Goal: Communication & Community: Answer question/provide support

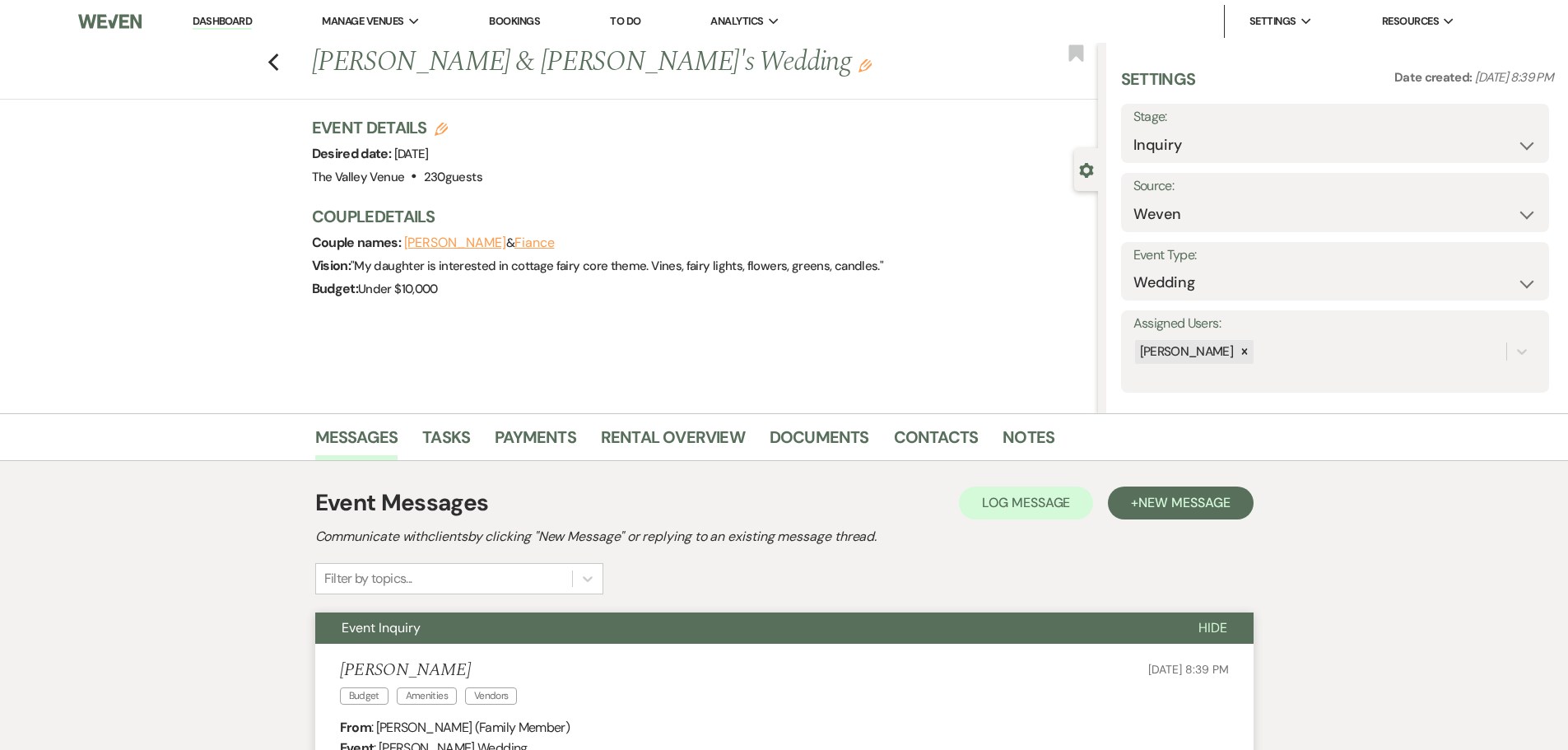
select select "1"
click at [938, 435] on link "Contacts" at bounding box center [935, 441] width 85 height 36
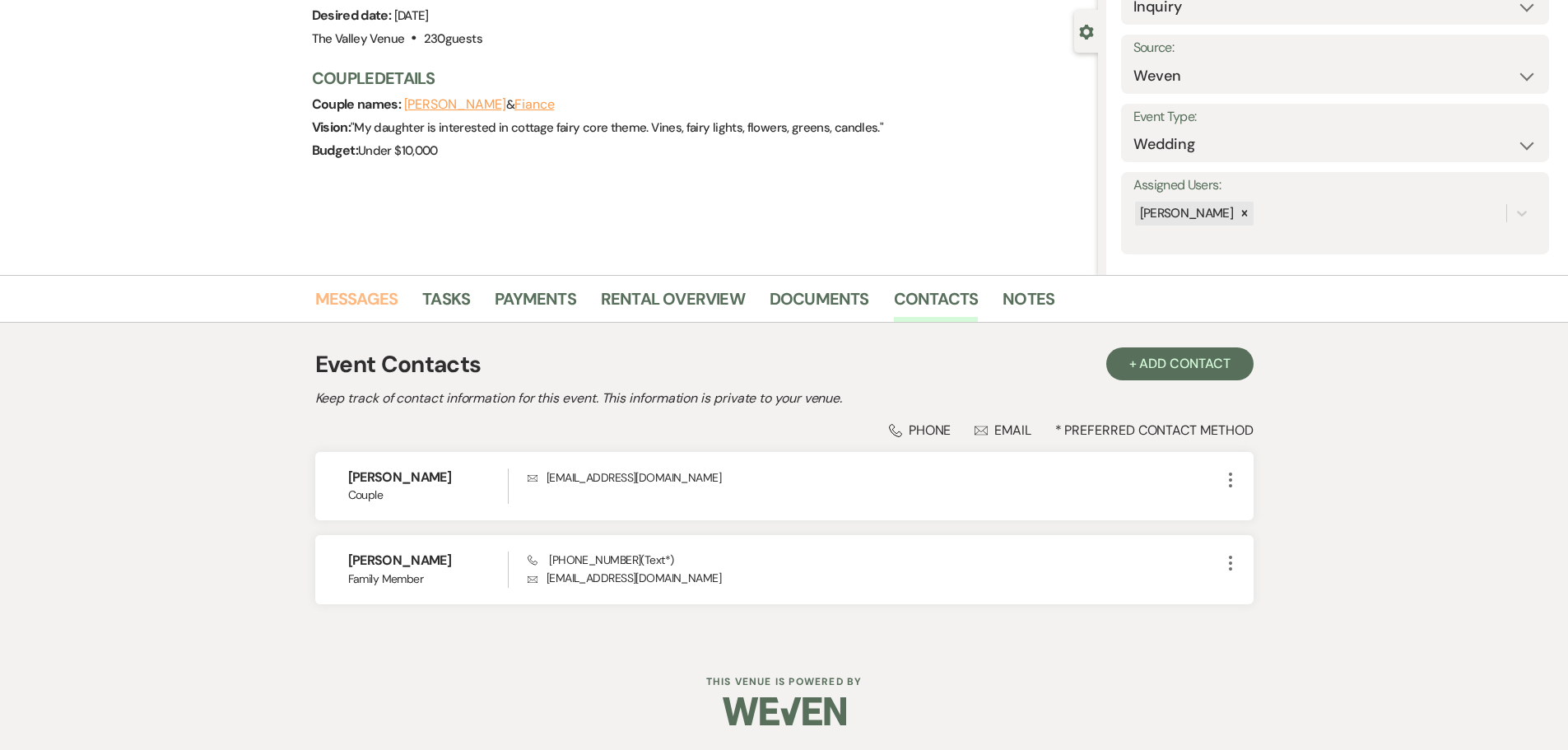
click at [330, 297] on link "Messages" at bounding box center [356, 303] width 83 height 36
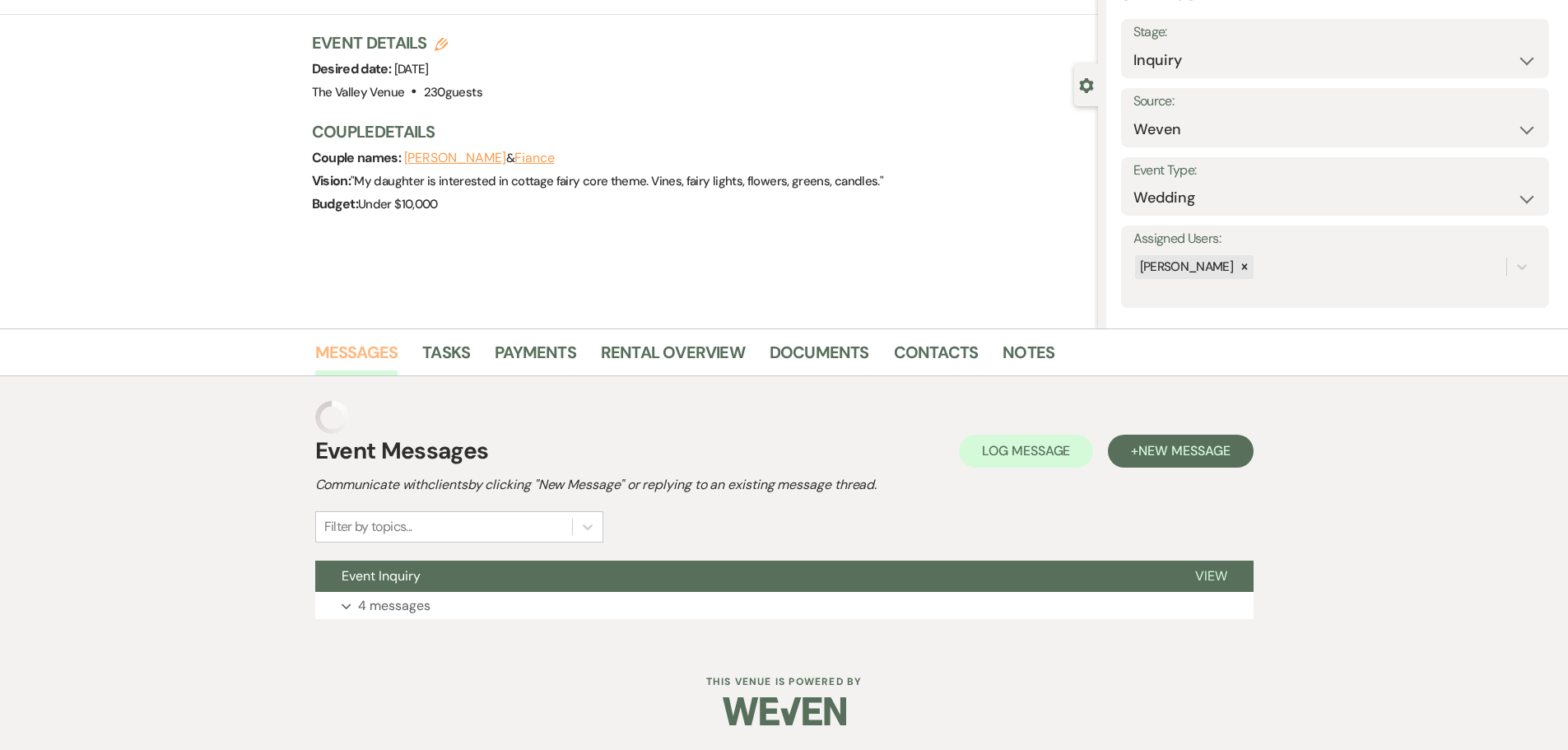
scroll to position [52, 0]
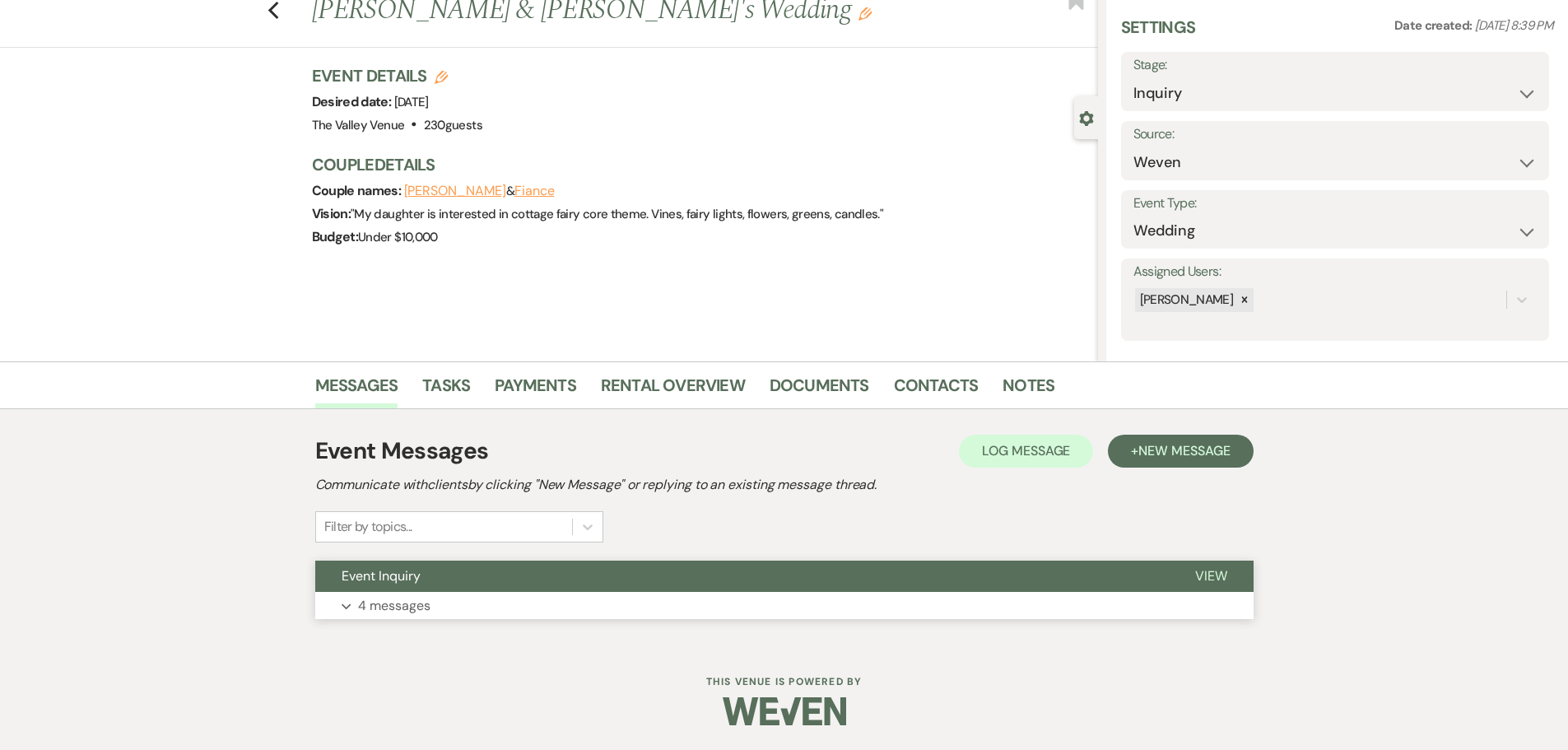
click at [388, 598] on p "4 messages" at bounding box center [395, 605] width 73 height 21
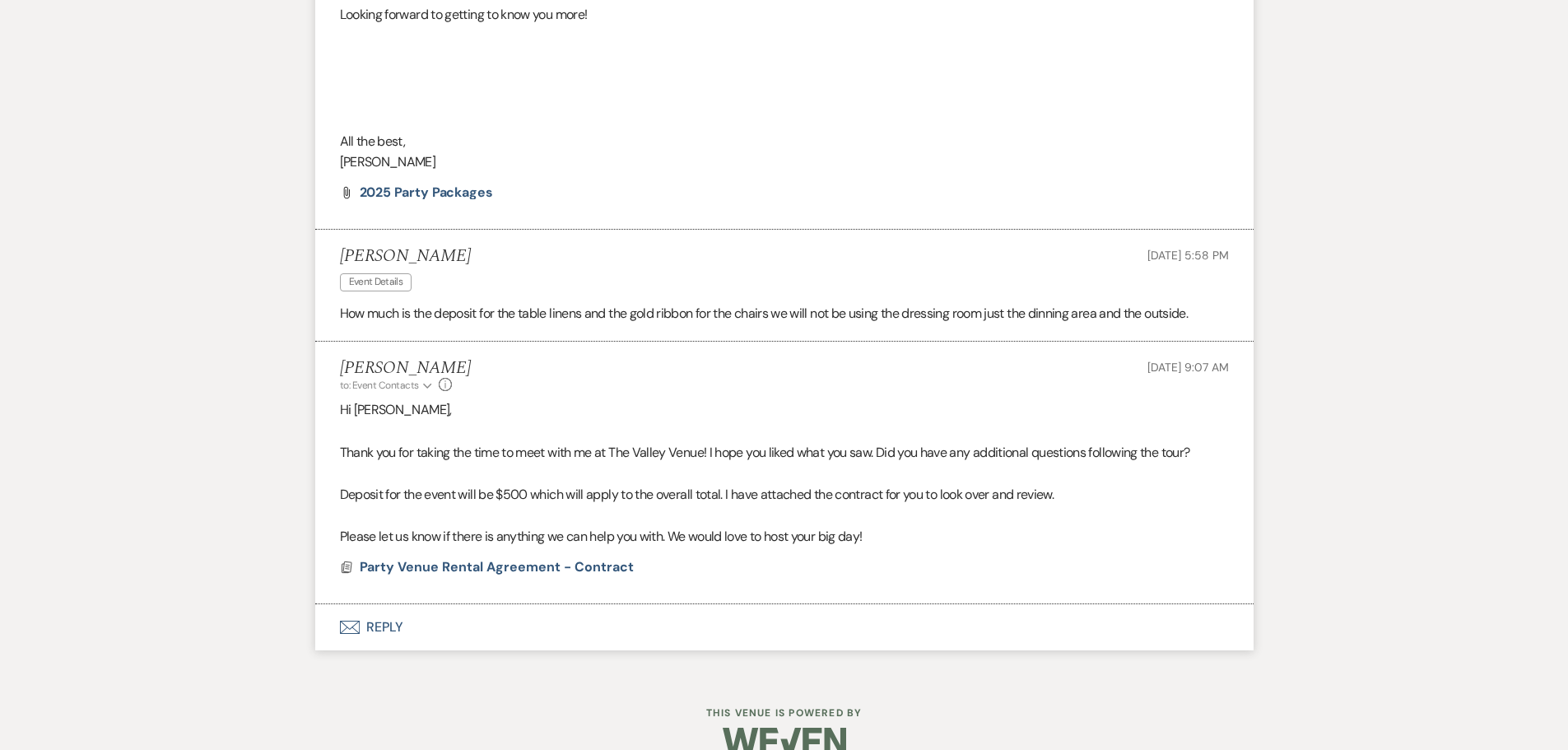
scroll to position [1282, 0]
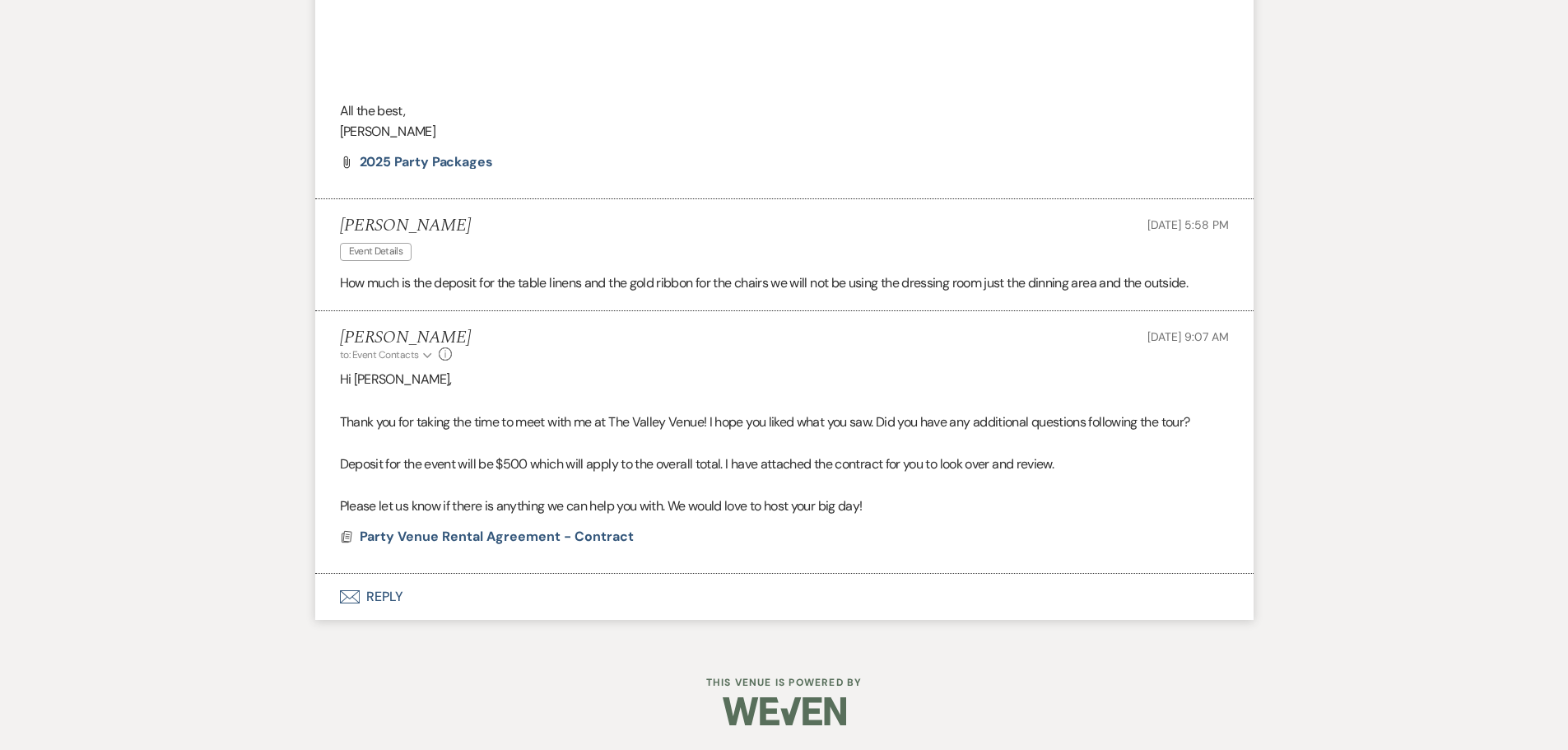
click at [369, 602] on button "Envelope Reply" at bounding box center [784, 596] width 938 height 47
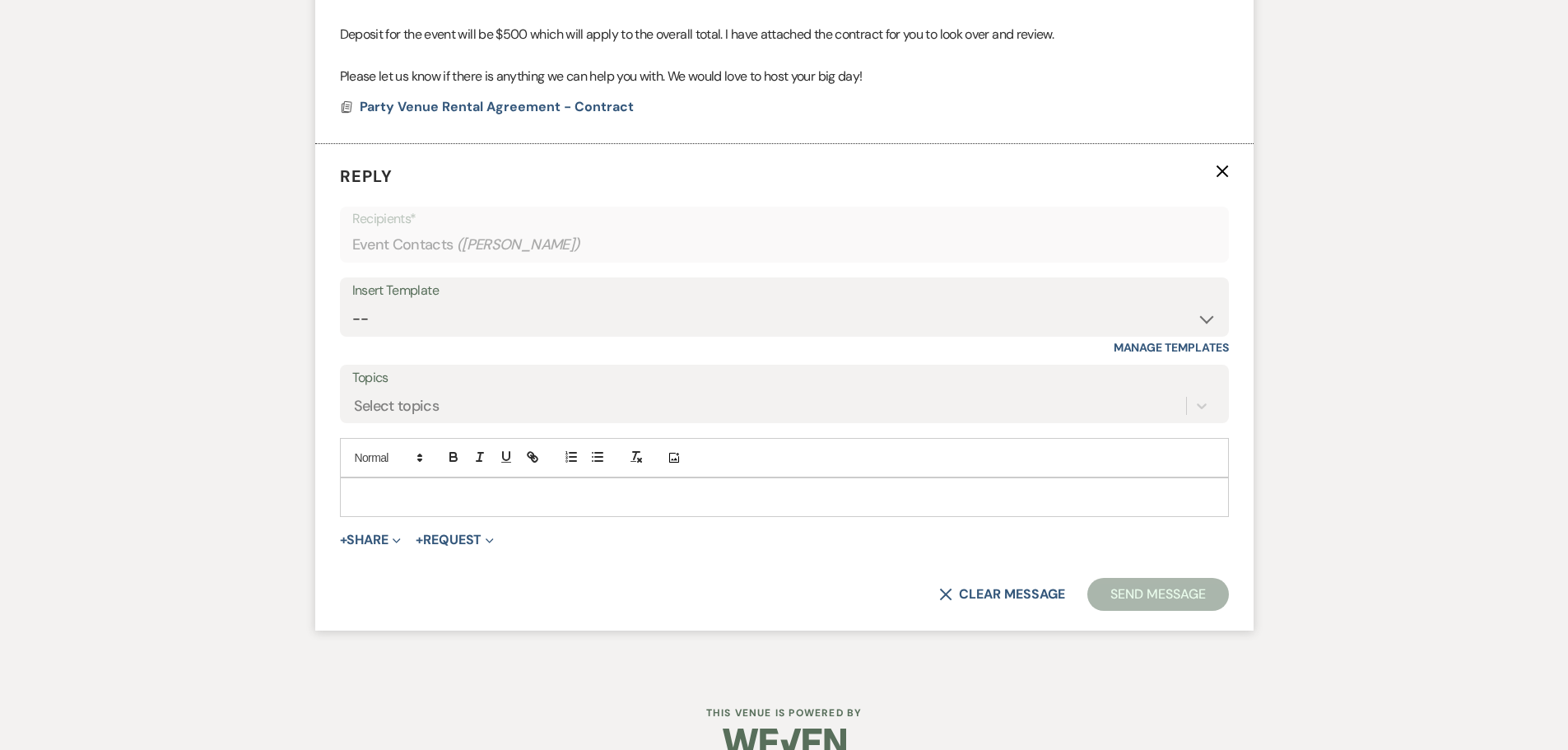
scroll to position [1725, 0]
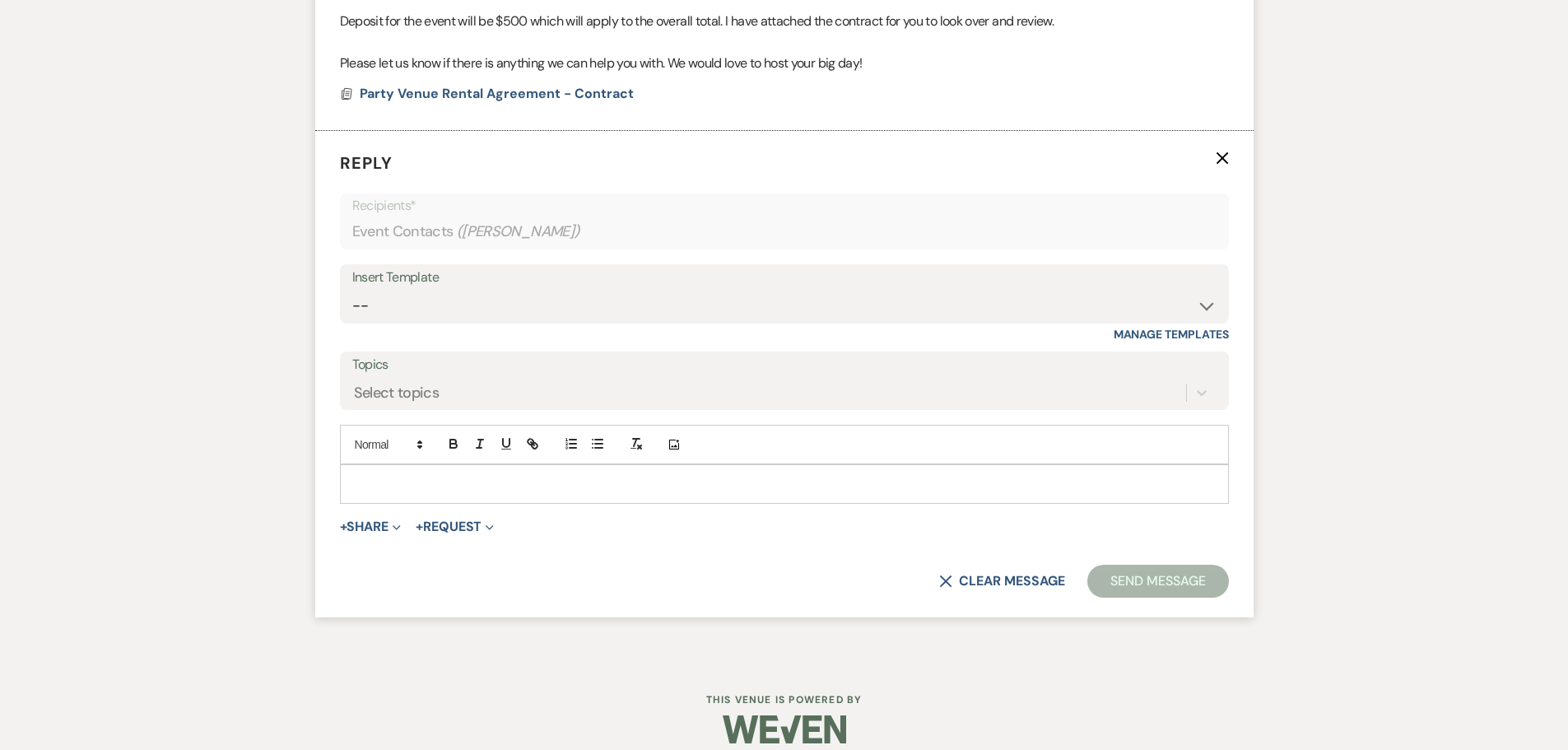
click at [529, 493] on p at bounding box center [784, 483] width 863 height 18
click at [1171, 595] on button "Send Message" at bounding box center [1157, 581] width 141 height 33
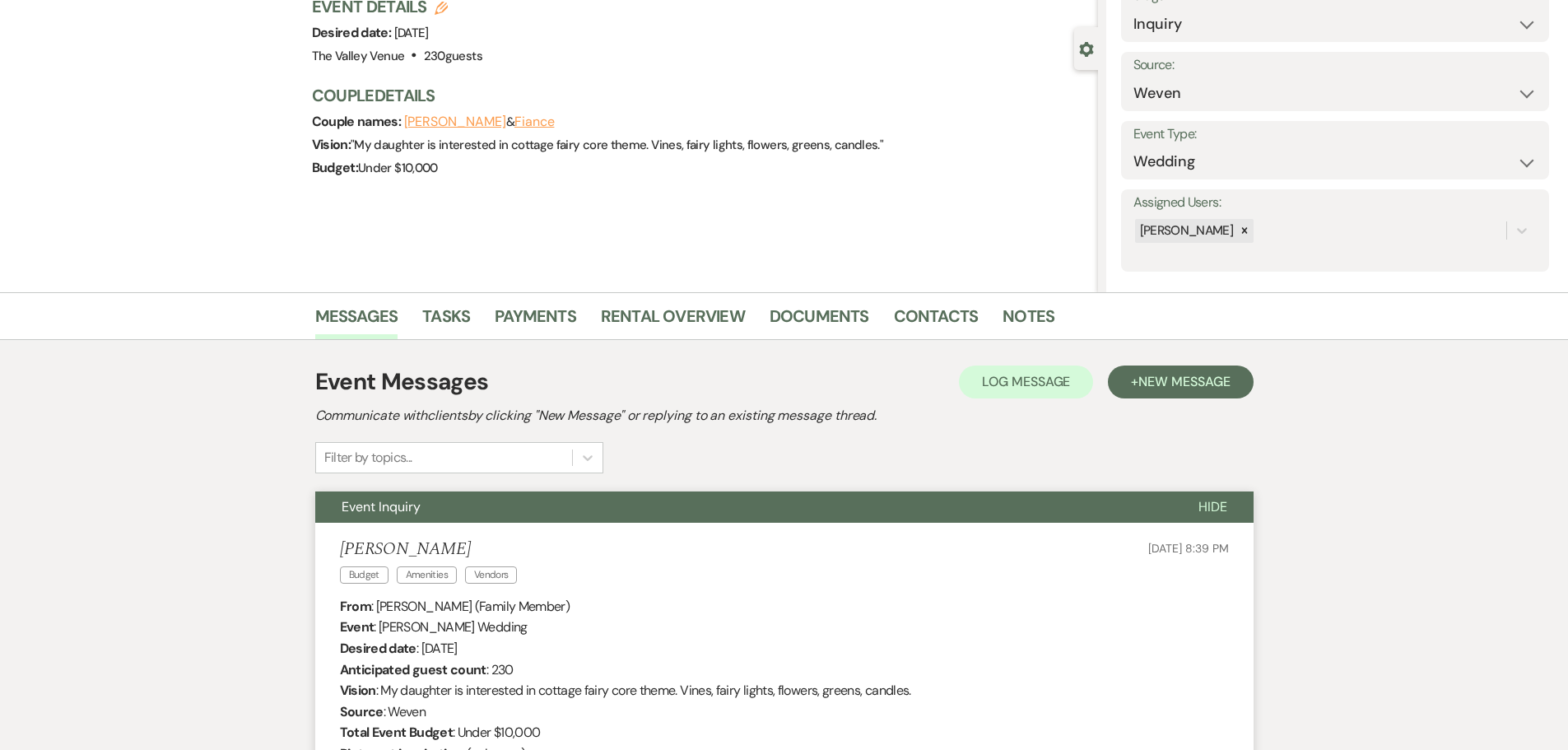
scroll to position [0, 0]
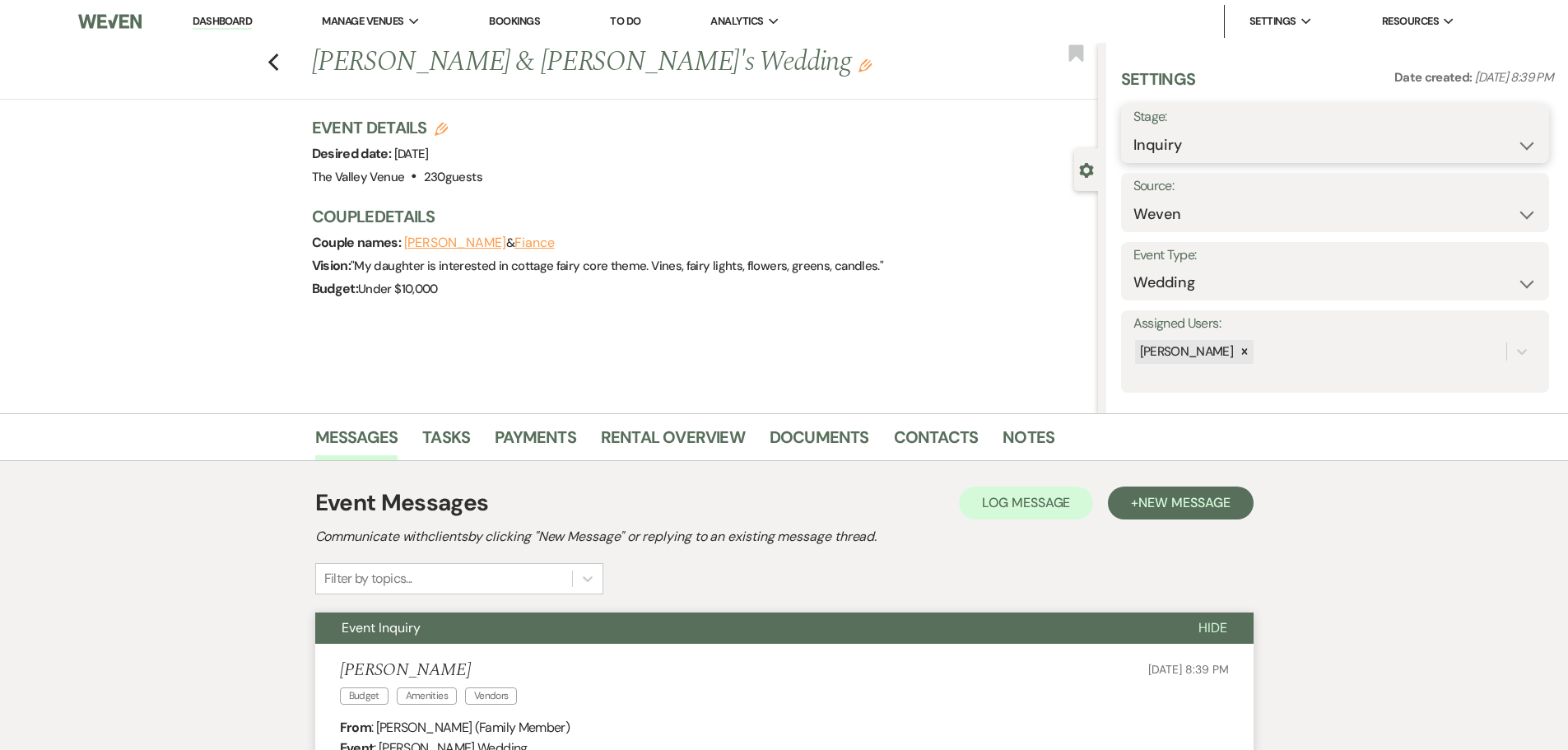
click at [1226, 149] on select "Inquiry Follow Up Tour Requested Tour Confirmed Toured Proposal Sent Booked Lost" at bounding box center [1334, 145] width 403 height 32
select select "7"
click at [1133, 129] on select "Inquiry Follow Up Tour Requested Tour Confirmed Toured Proposal Sent Booked Lost" at bounding box center [1334, 145] width 403 height 32
click at [1495, 132] on button "Save" at bounding box center [1503, 133] width 93 height 33
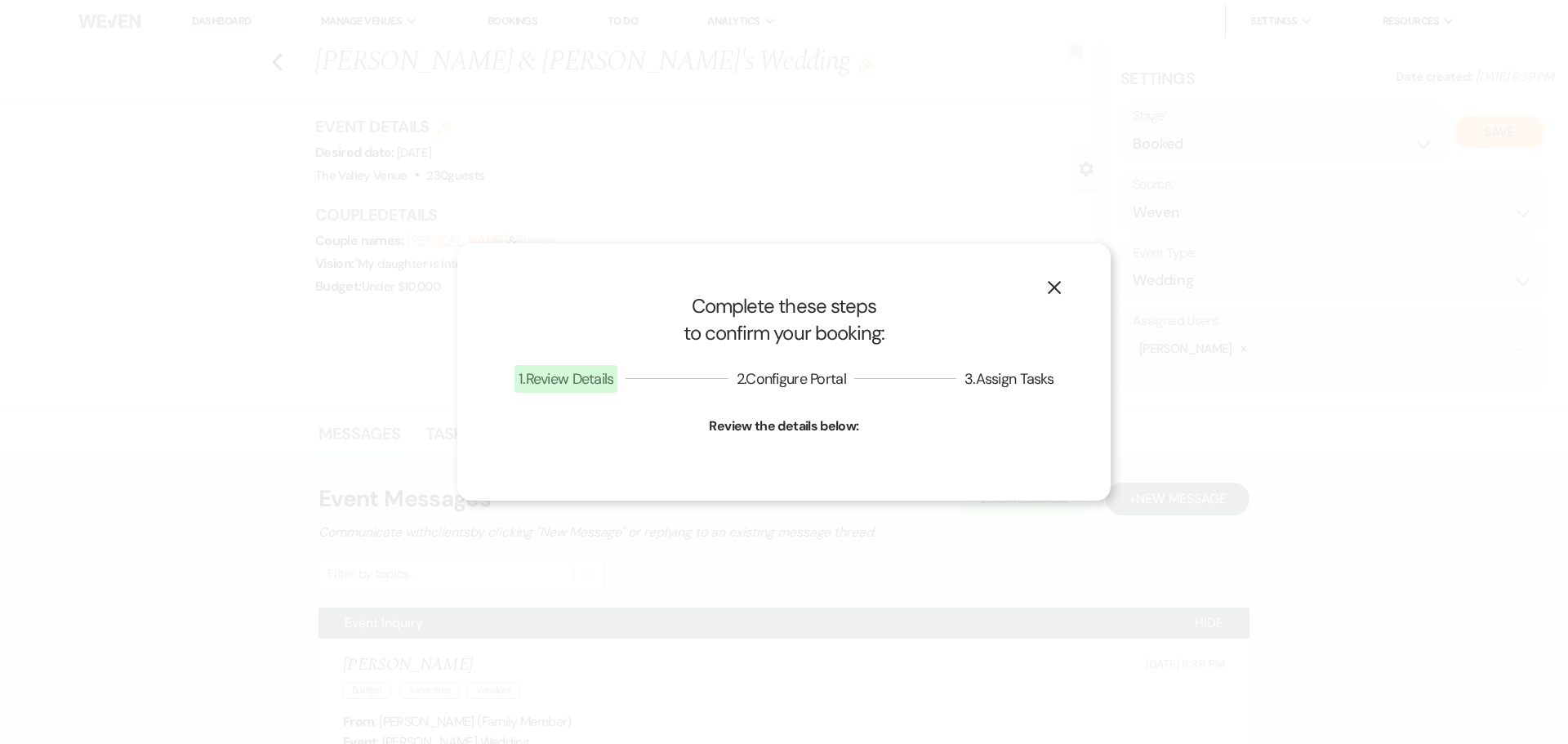
select select "1"
select select "661"
select select "false"
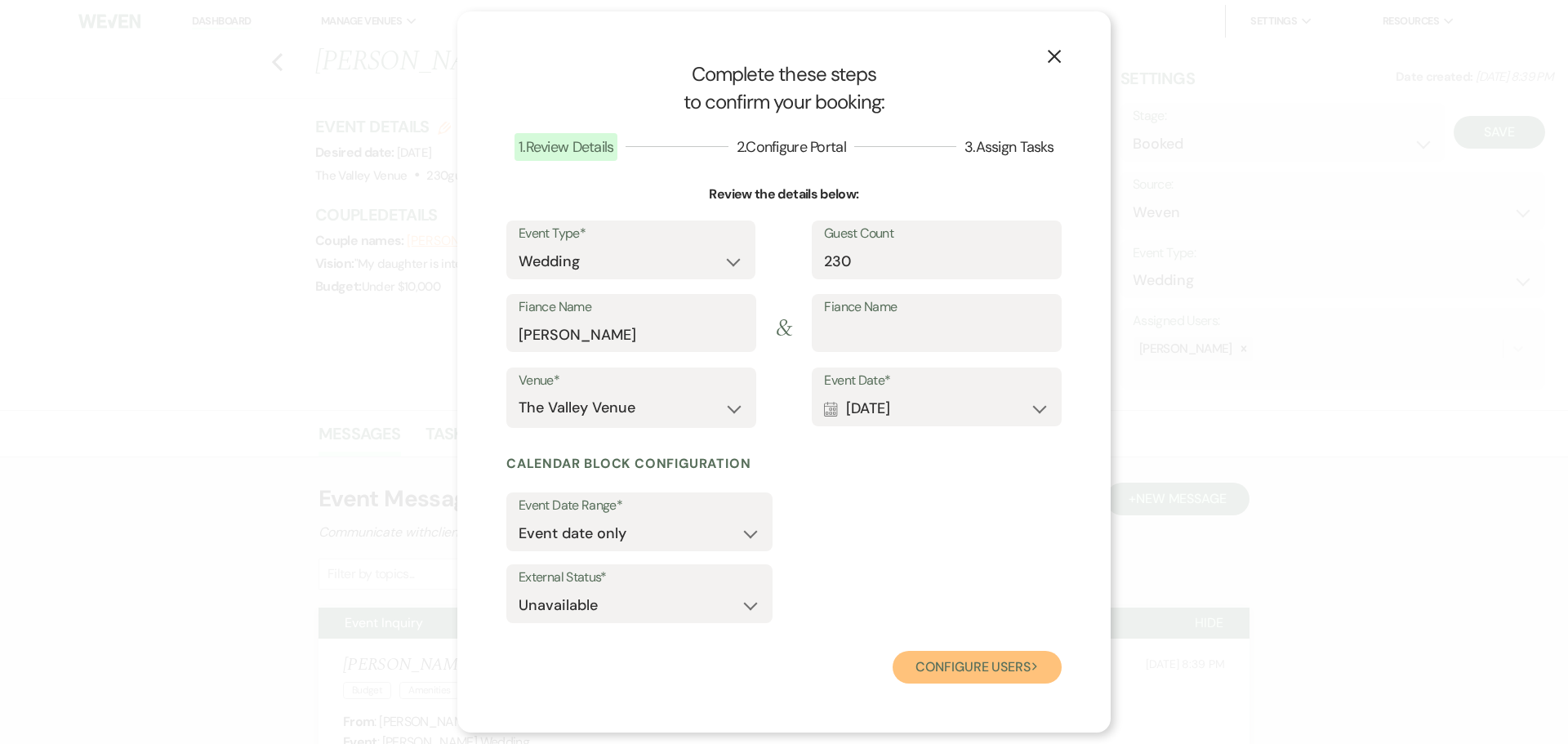
click at [956, 667] on button "Configure users Next" at bounding box center [977, 666] width 169 height 32
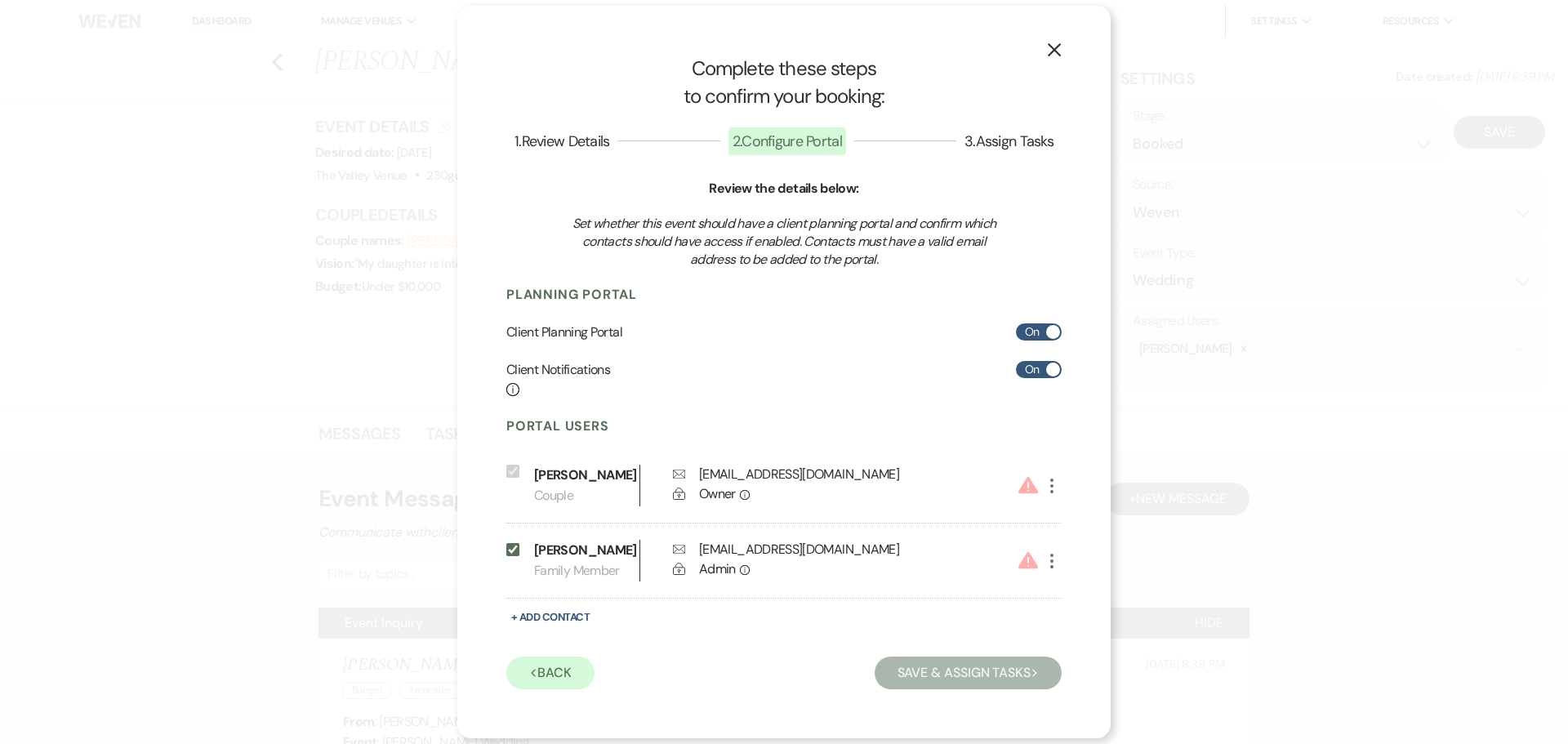
drag, startPoint x: 758, startPoint y: 654, endPoint x: 1154, endPoint y: 243, distance: 570.7
click at [768, 647] on div "Portal Users Include on Planning Portal [PERSON_NAME] Couple Envelope [EMAIL_AD…" at bounding box center [783, 553] width 555 height 272
click at [1058, 42] on icon "X" at bounding box center [1055, 50] width 15 height 15
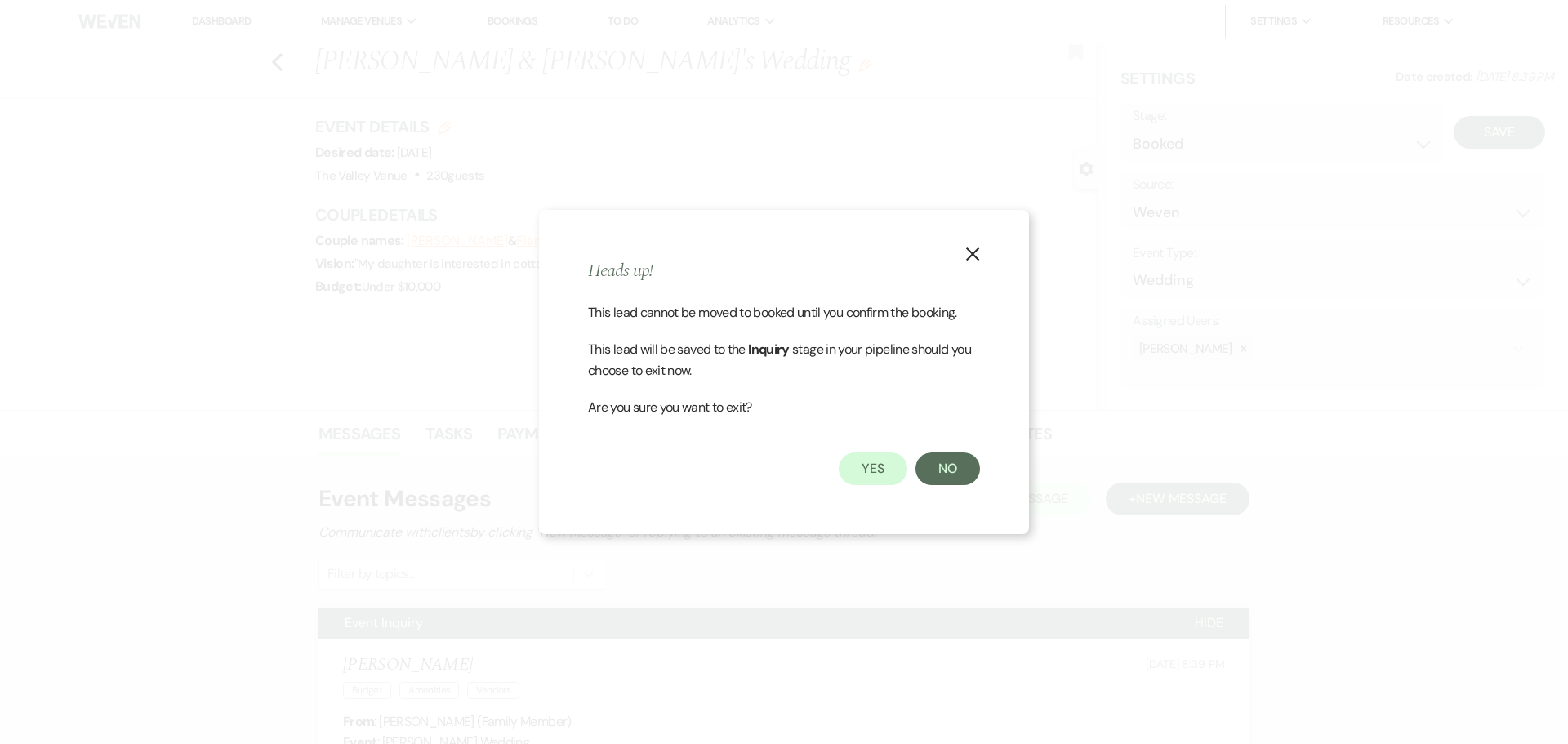
click at [976, 258] on icon "X" at bounding box center [972, 254] width 15 height 15
drag, startPoint x: 866, startPoint y: 470, endPoint x: 912, endPoint y: 430, distance: 61.0
click at [868, 468] on button "Yes" at bounding box center [873, 468] width 68 height 32
select select "1"
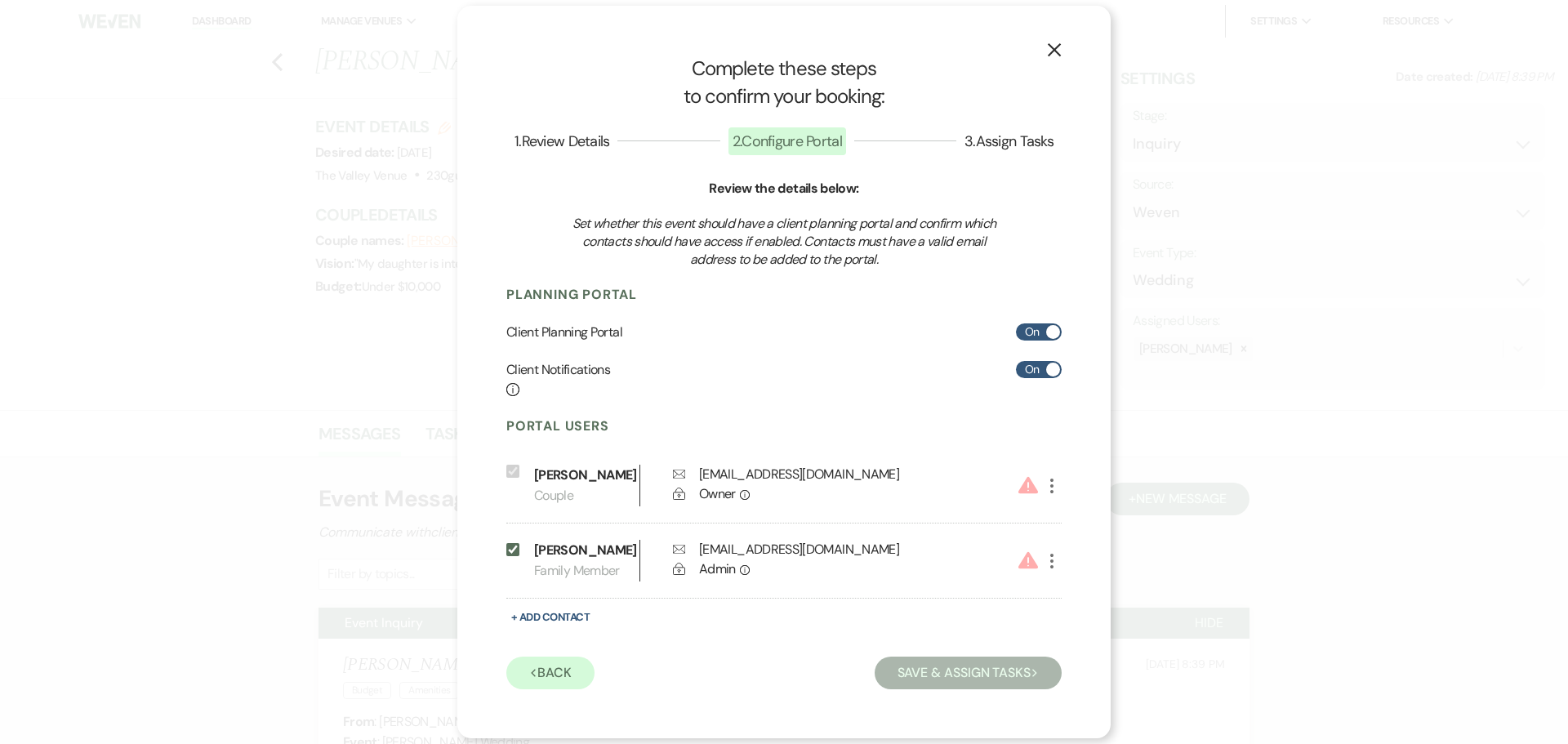
click at [1056, 50] on use "button" at bounding box center [1055, 50] width 13 height 13
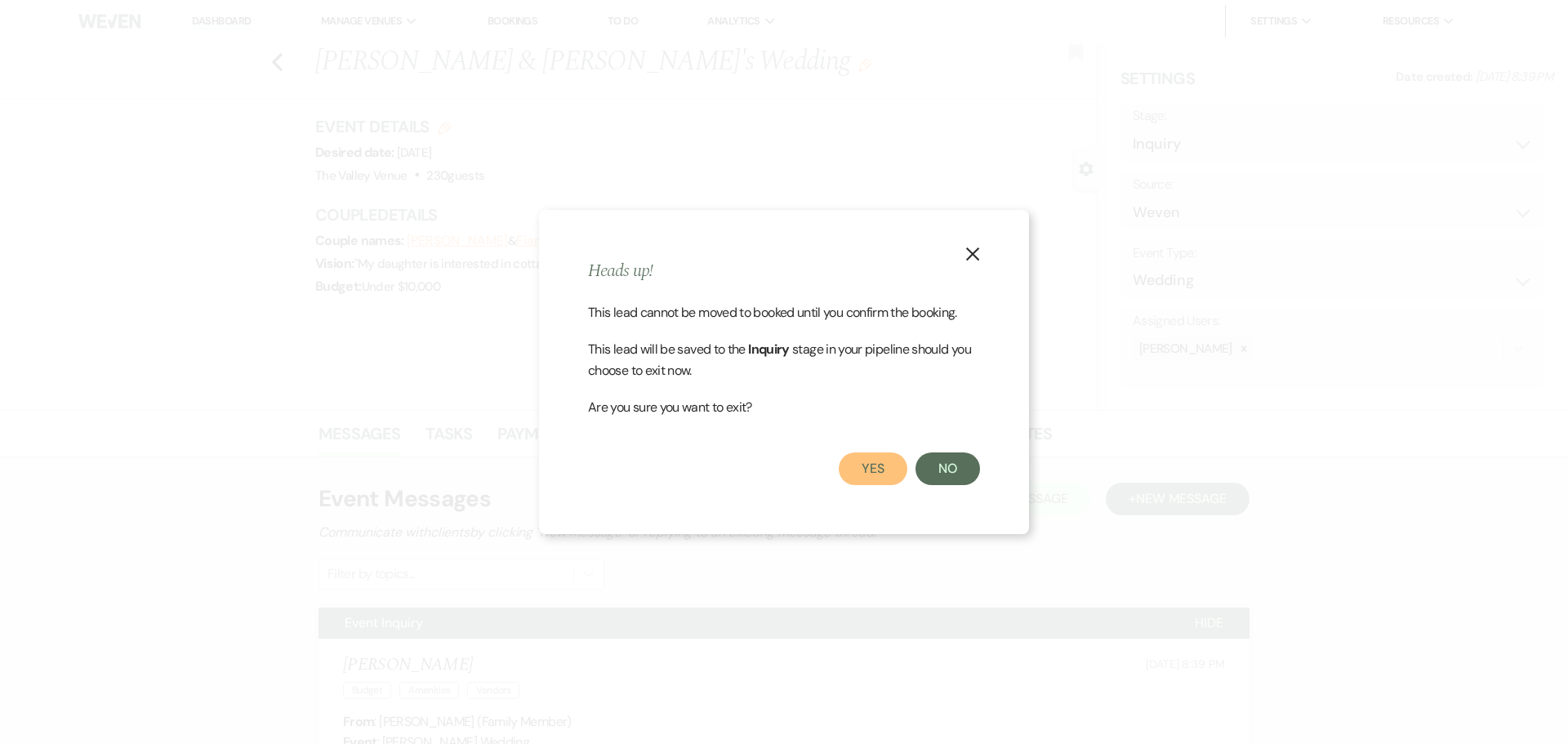
click at [883, 469] on button "Yes" at bounding box center [873, 468] width 68 height 32
